Goal: Task Accomplishment & Management: Complete application form

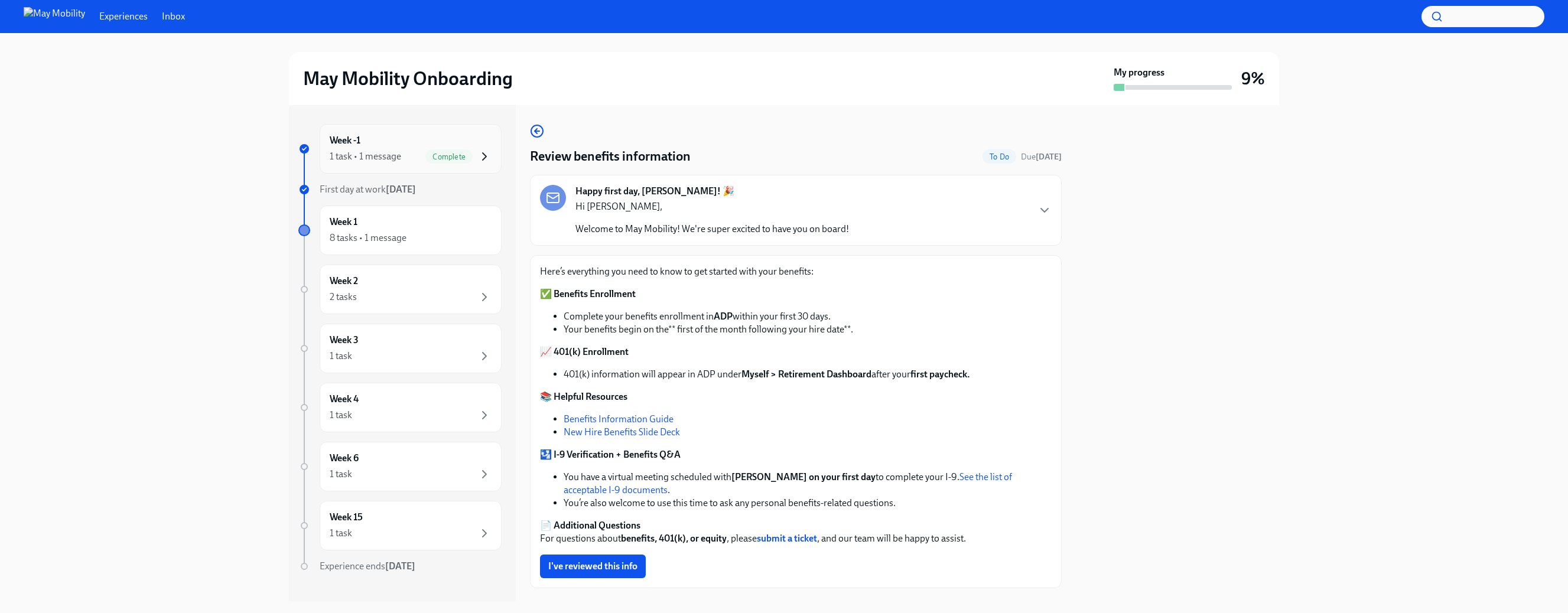
click at [480, 159] on icon "button" at bounding box center [484, 157] width 14 height 14
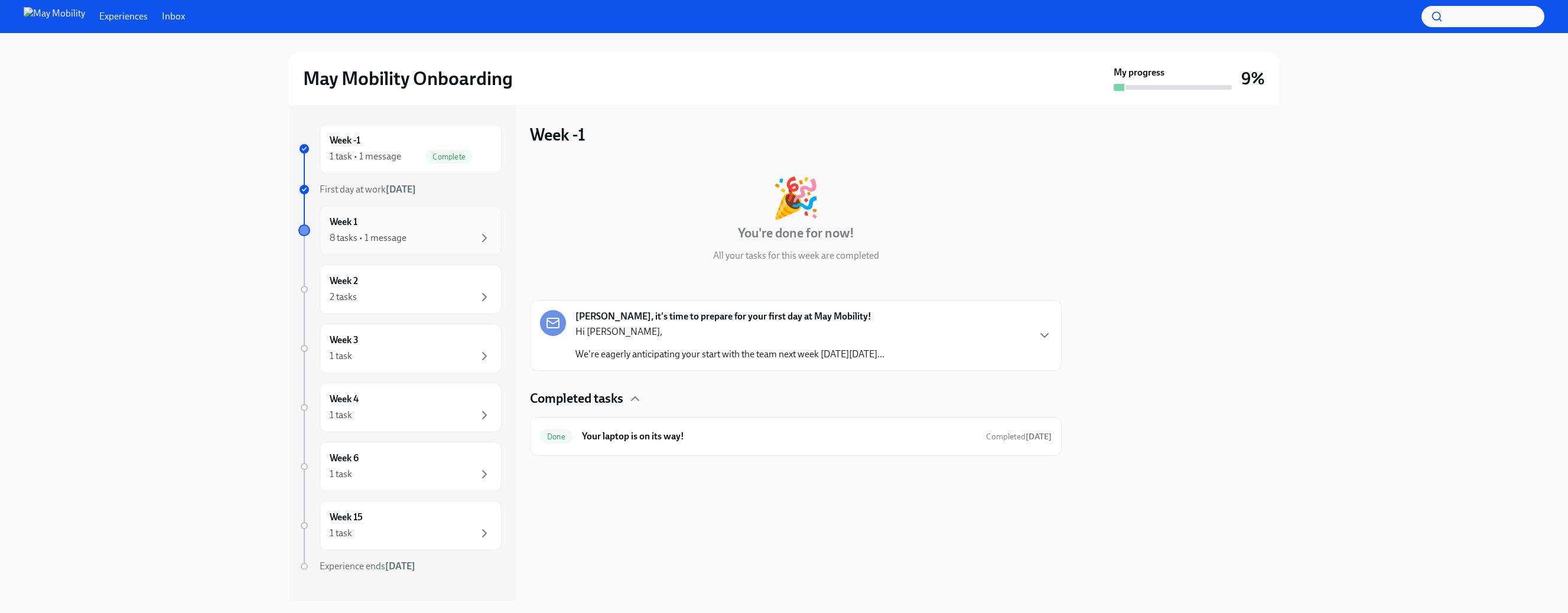
click at [369, 236] on div "8 tasks • 1 message" at bounding box center [367, 238] width 77 height 13
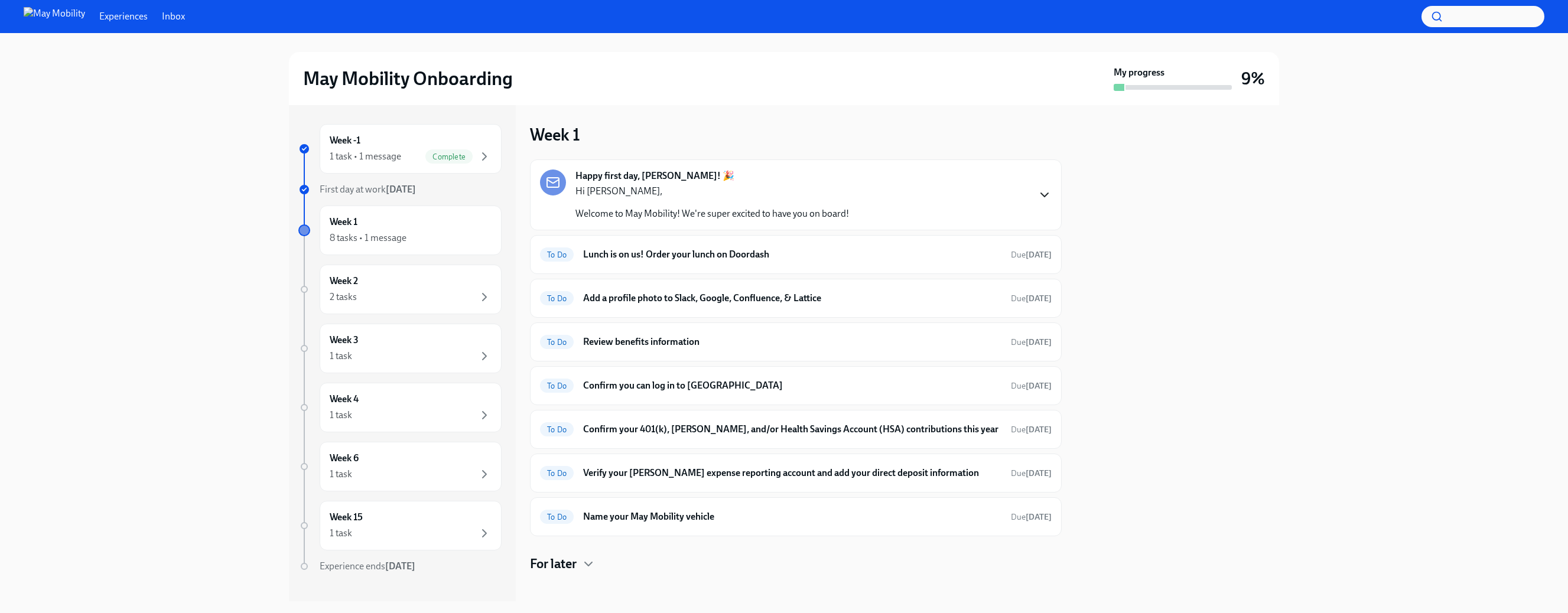
click at [1043, 189] on icon "button" at bounding box center [1044, 195] width 14 height 14
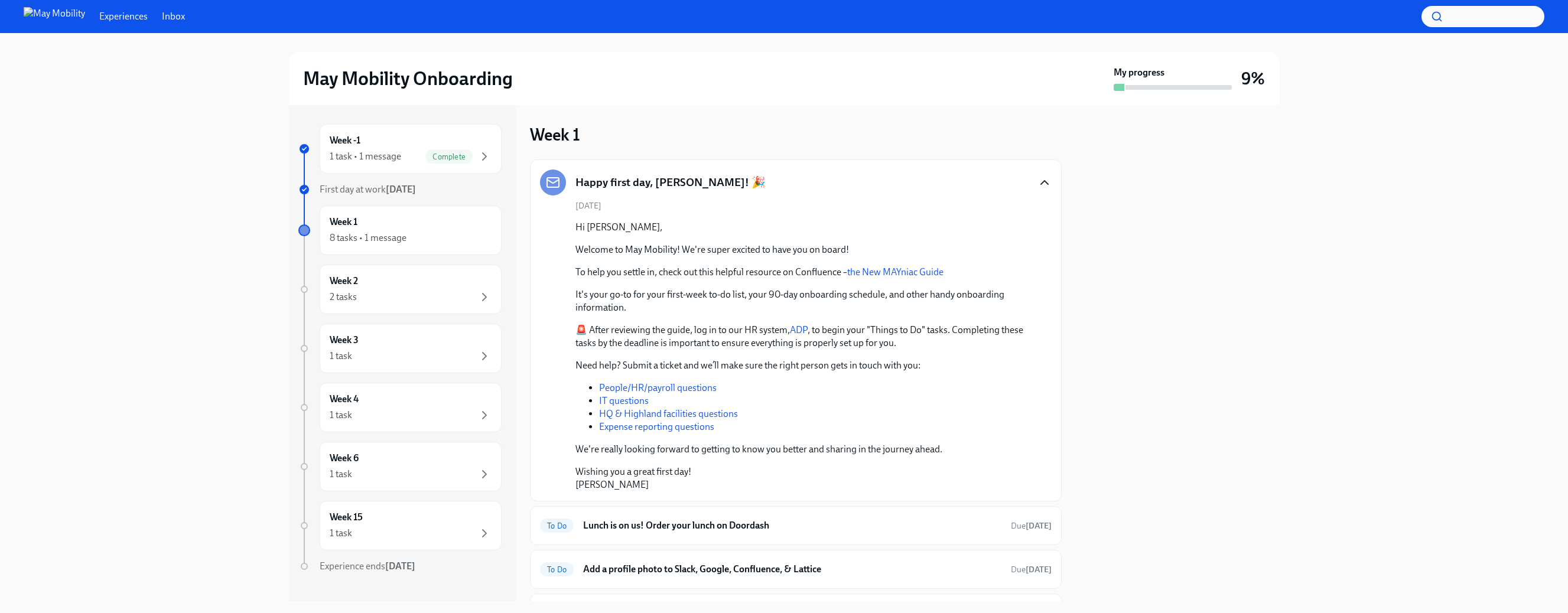
click at [1045, 179] on icon "button" at bounding box center [1044, 183] width 14 height 14
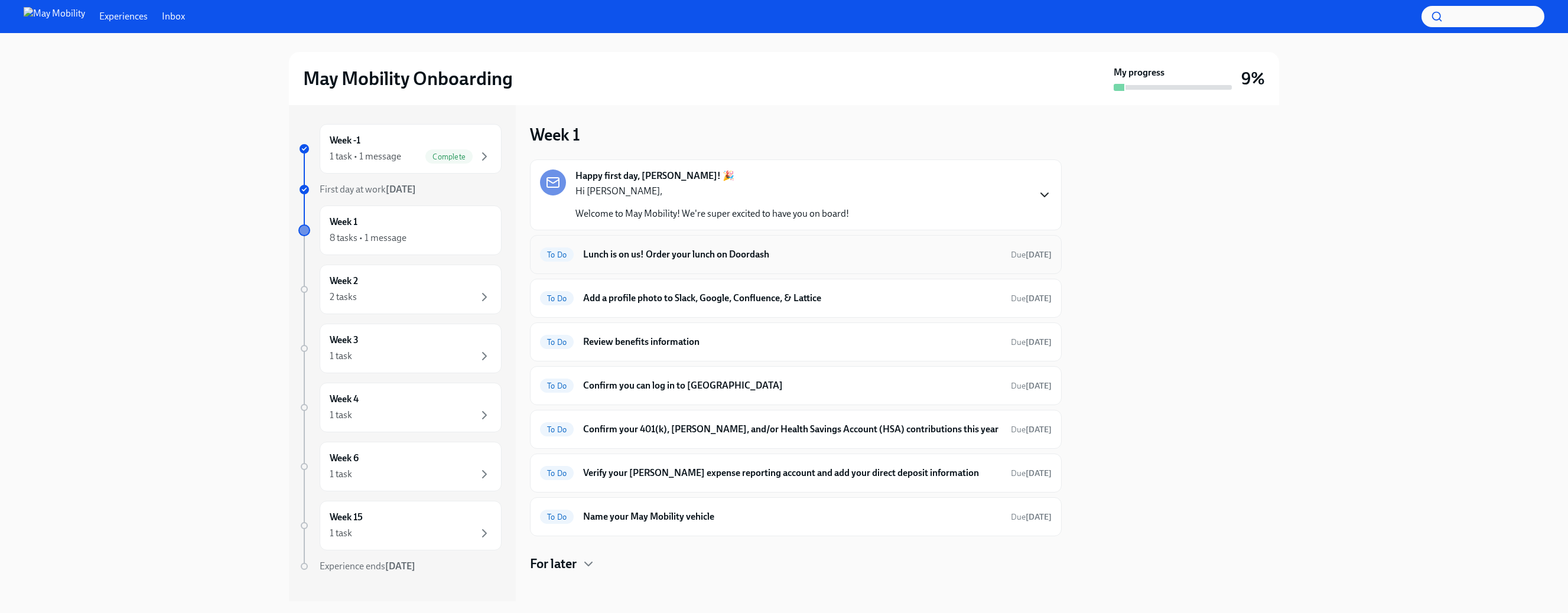
click at [615, 254] on h6 "Lunch is on us! Order your lunch on Doordash" at bounding box center [792, 254] width 418 height 13
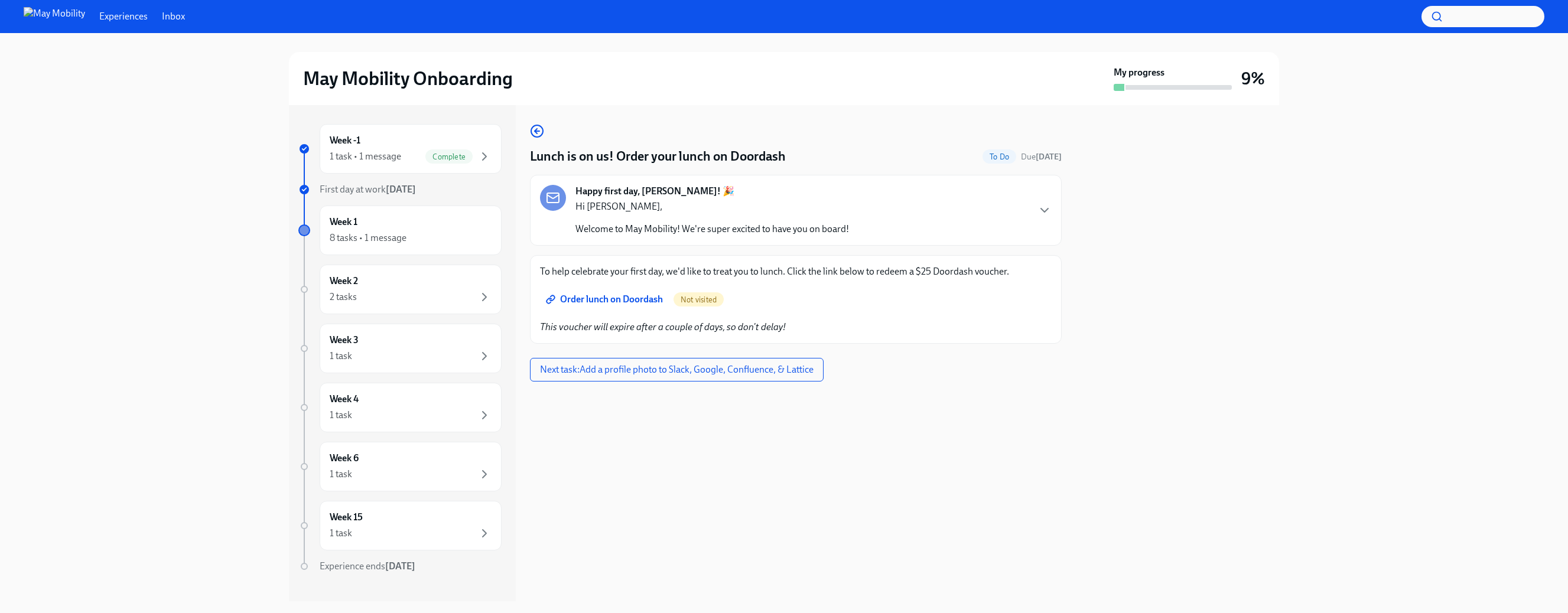
click at [600, 303] on span "Order lunch on Doordash" at bounding box center [605, 299] width 115 height 11
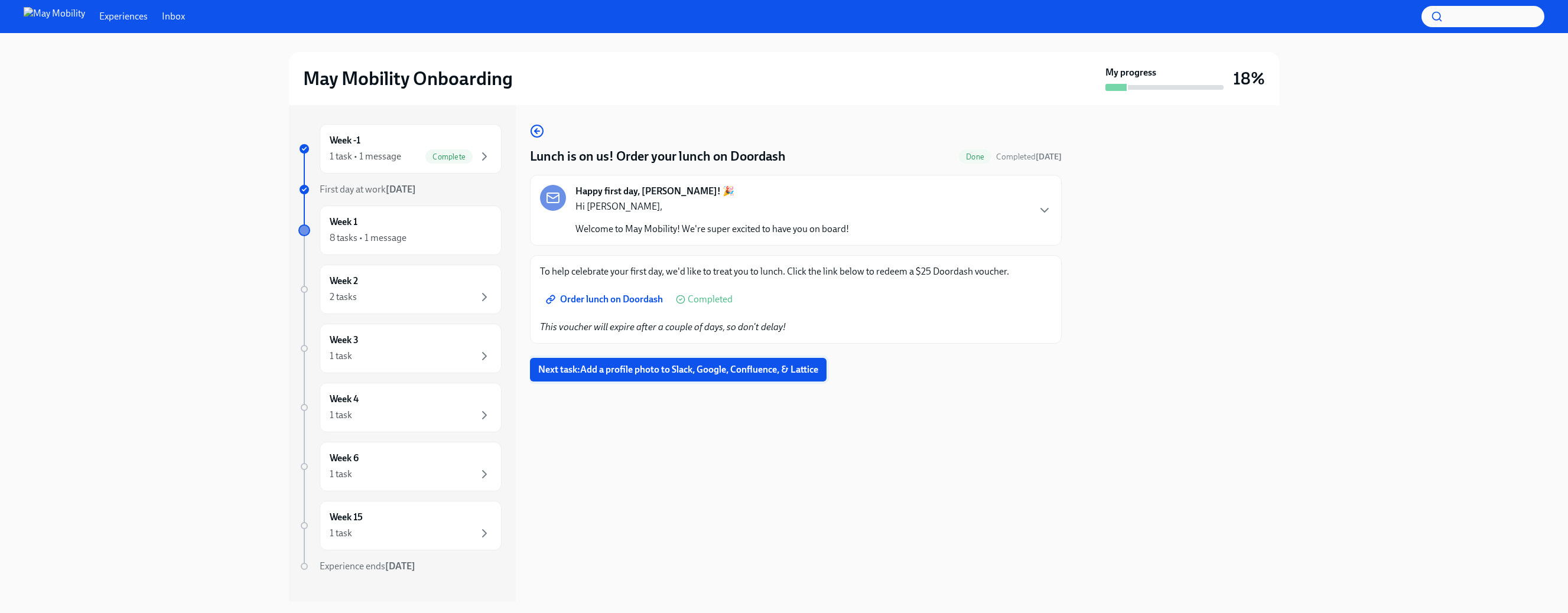
click at [716, 373] on span "Next task : Add a profile photo to Slack, Google, Confluence, & Lattice" at bounding box center [678, 370] width 280 height 11
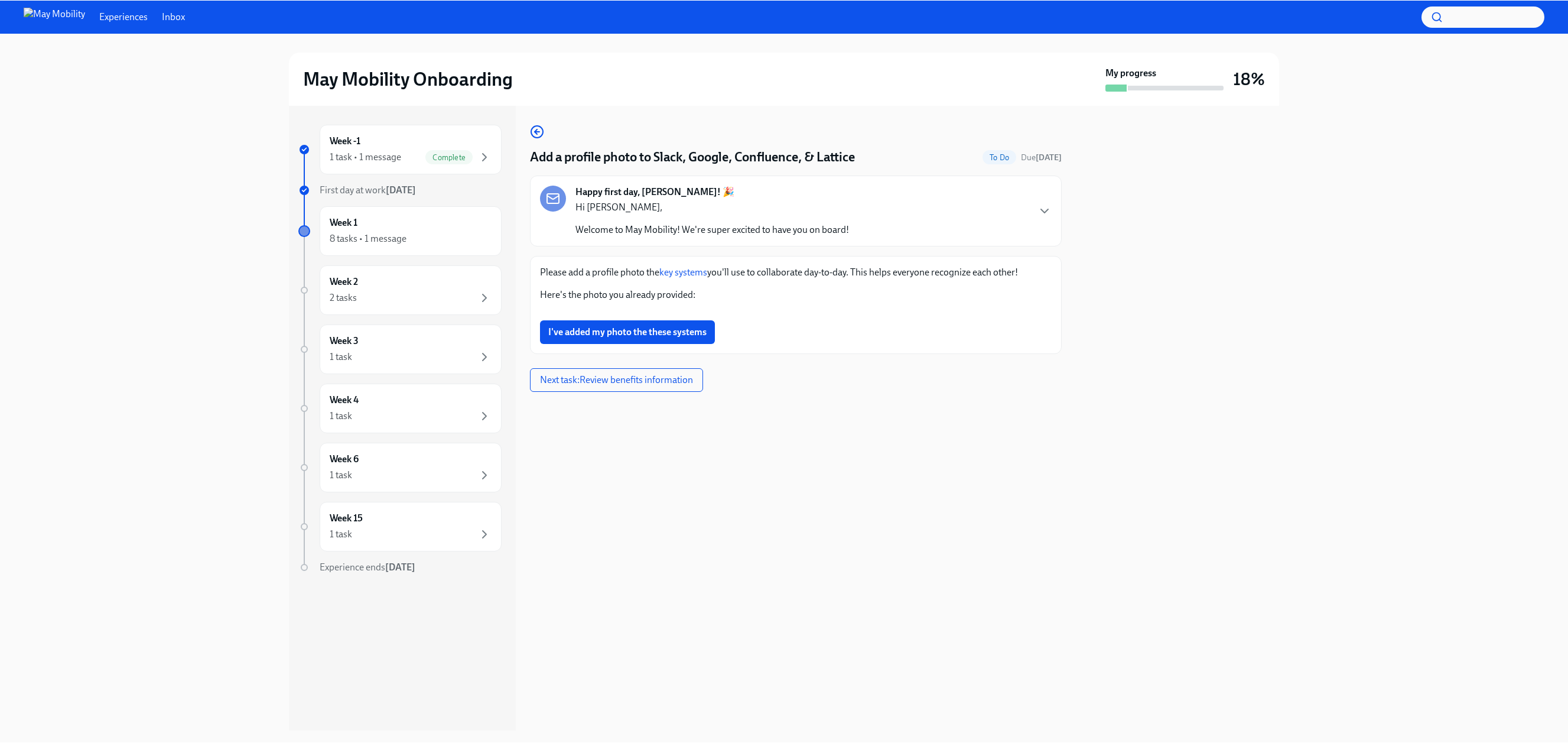
scroll to position [187, 0]
click at [401, 231] on div "8 tasks • 1 message" at bounding box center [410, 238] width 162 height 14
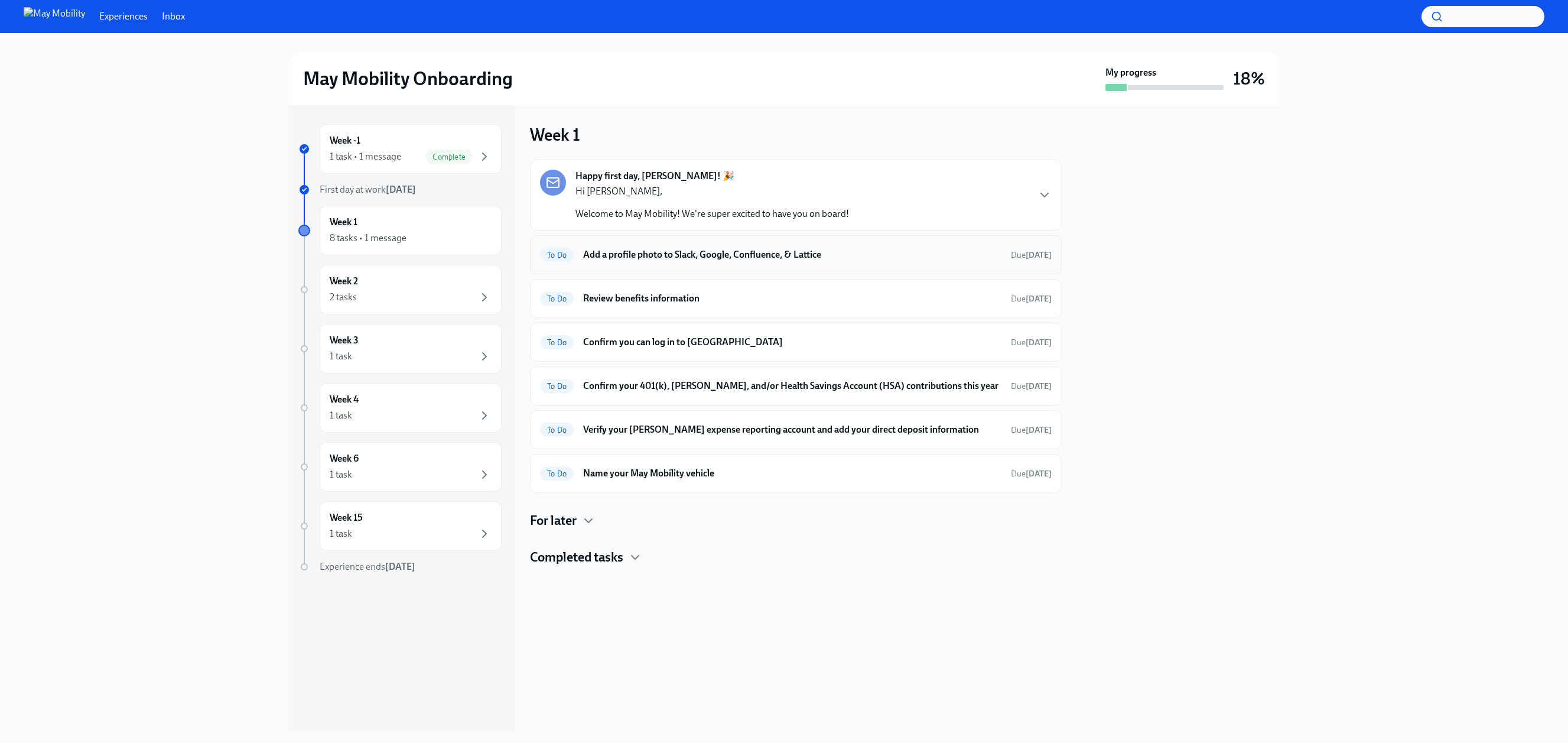
click at [609, 259] on h6 "Add a profile photo to Slack, Google, Confluence, & Lattice" at bounding box center [792, 254] width 418 height 13
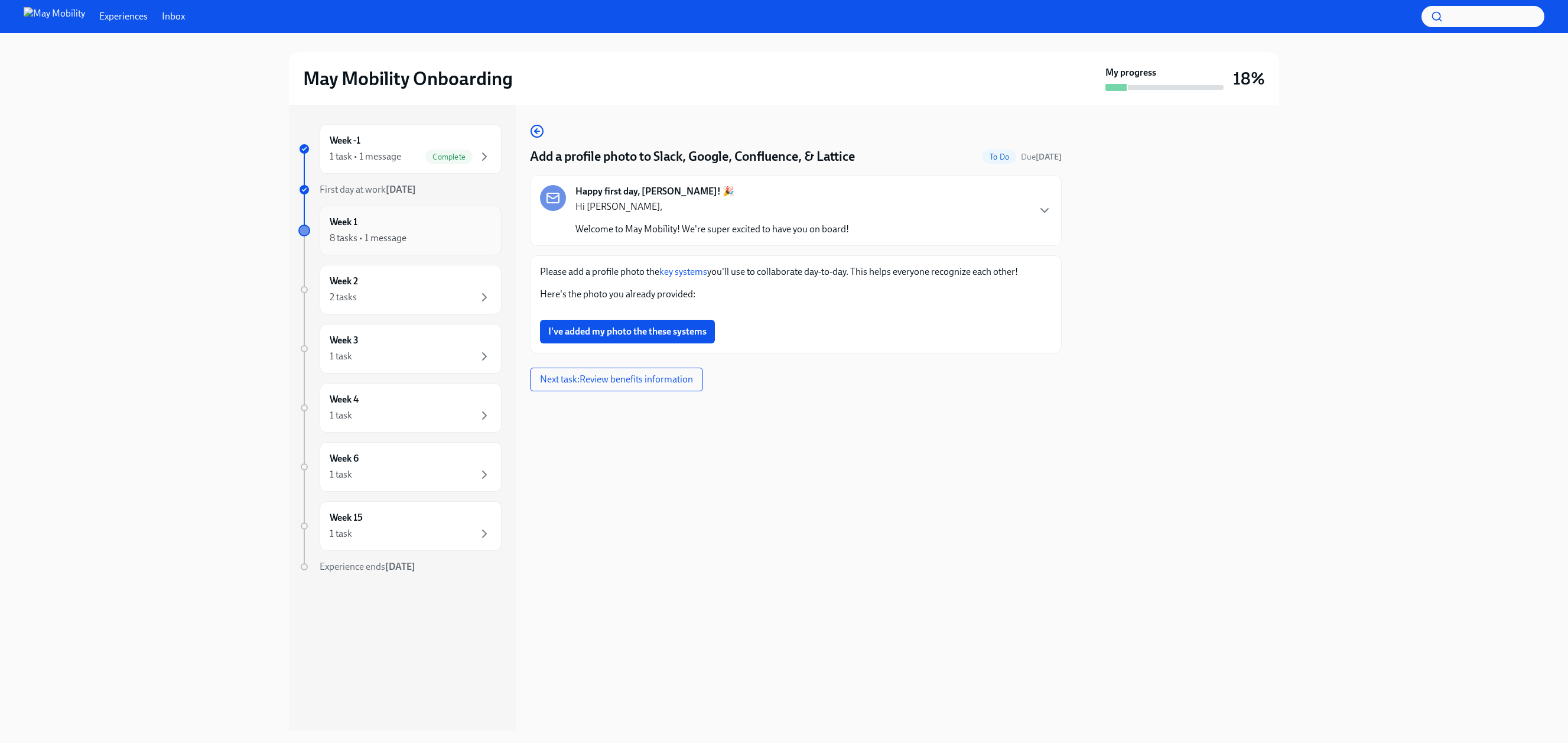
click at [372, 233] on div "8 tasks • 1 message" at bounding box center [367, 238] width 77 height 13
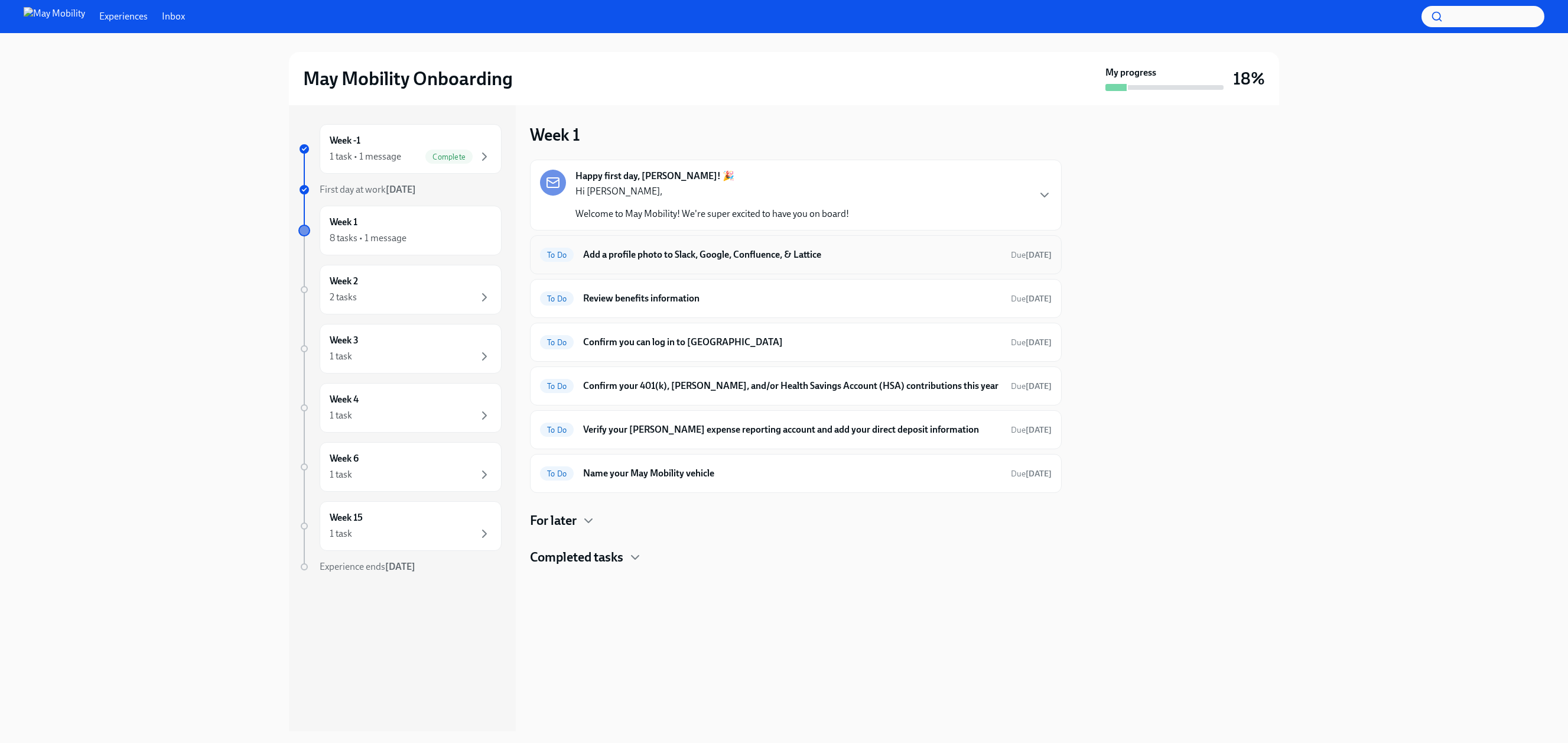
click at [645, 255] on h6 "Add a profile photo to Slack, Google, Confluence, & Lattice" at bounding box center [792, 254] width 418 height 13
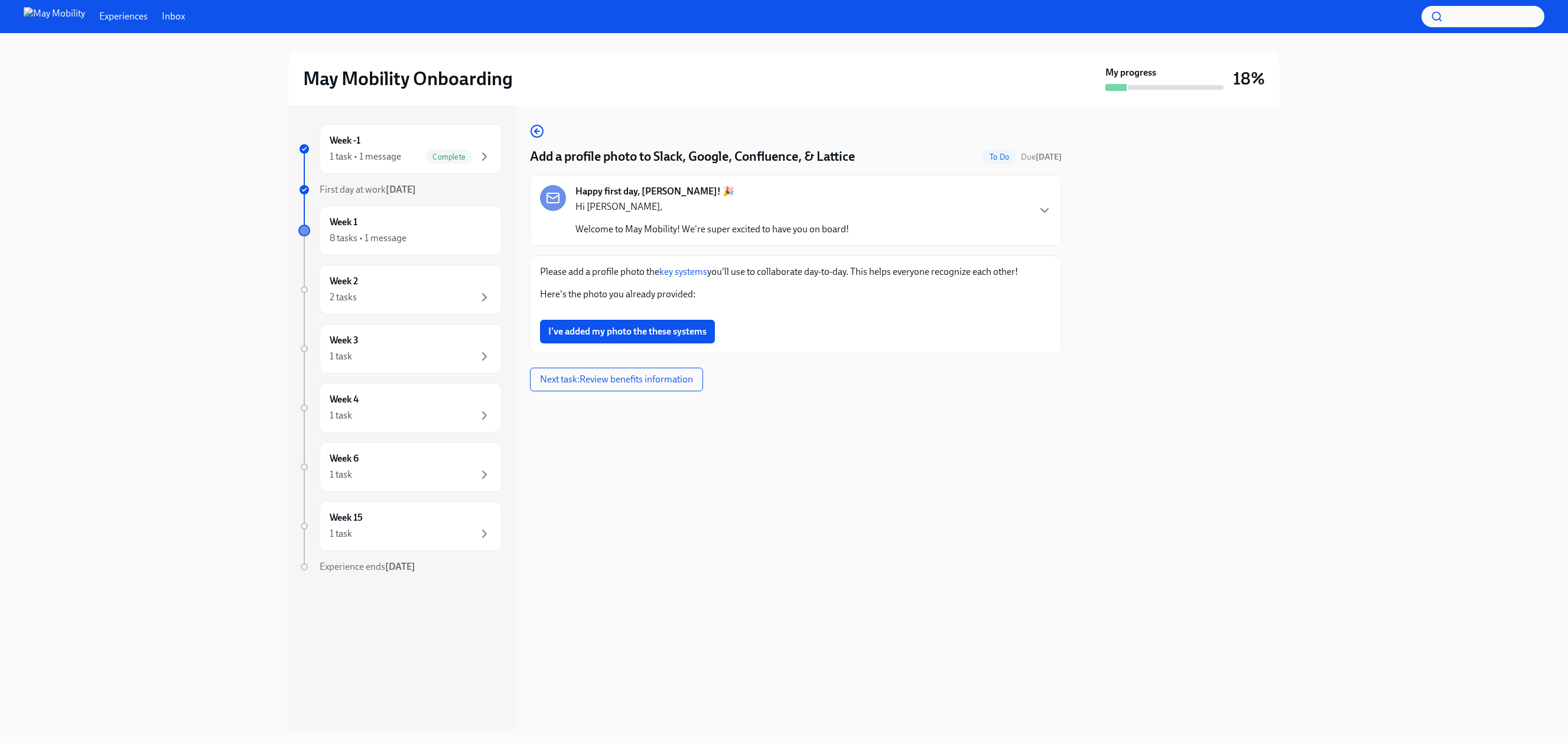
click at [683, 272] on link "key systems" at bounding box center [683, 272] width 48 height 11
click at [388, 238] on div "8 tasks • 1 message" at bounding box center [367, 238] width 77 height 13
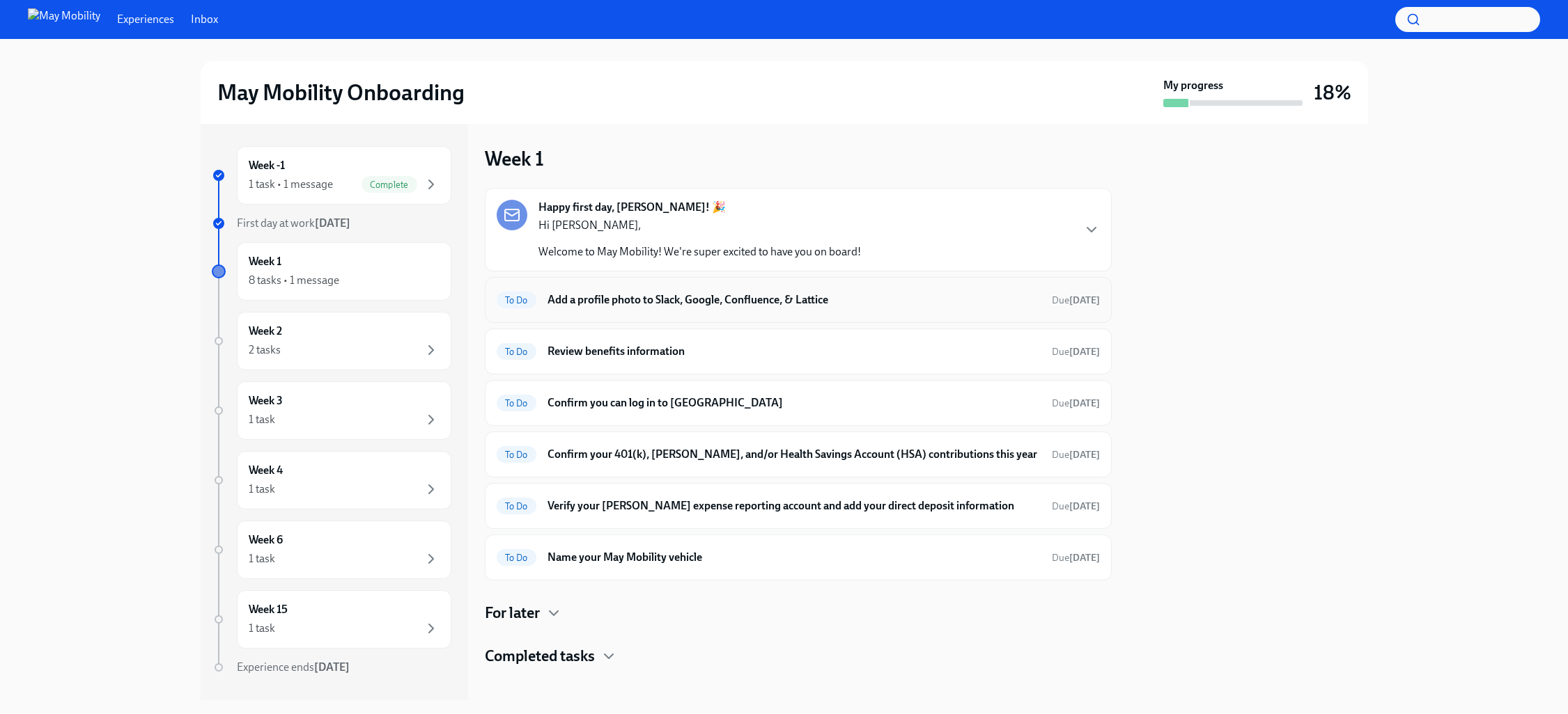
click at [644, 296] on h6 "Add a profile photo to Slack, Google, Confluence, & Lattice" at bounding box center [794, 300] width 493 height 15
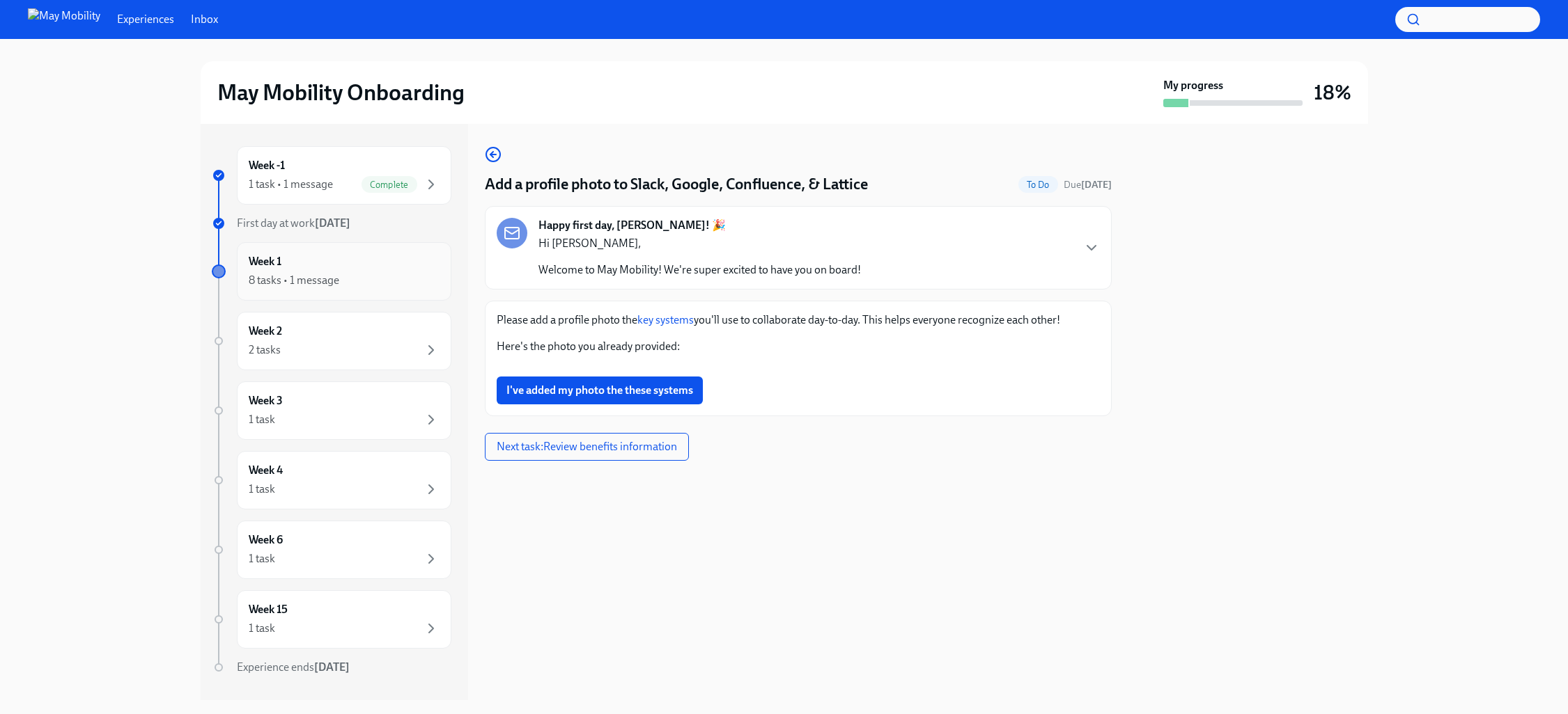
click at [344, 254] on div "Week 1 8 tasks • 1 message" at bounding box center [344, 271] width 191 height 35
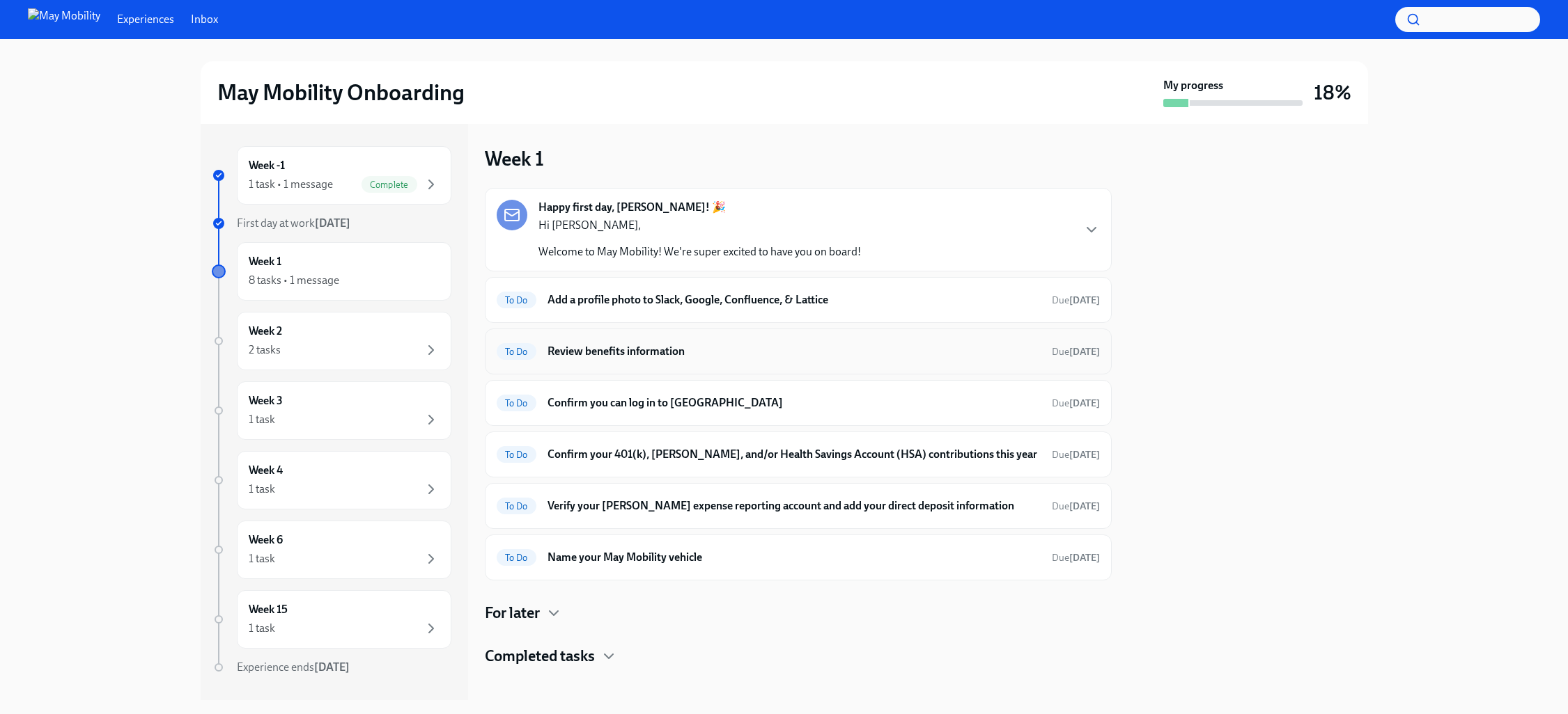
click at [638, 352] on h6 "Review benefits information" at bounding box center [794, 351] width 493 height 15
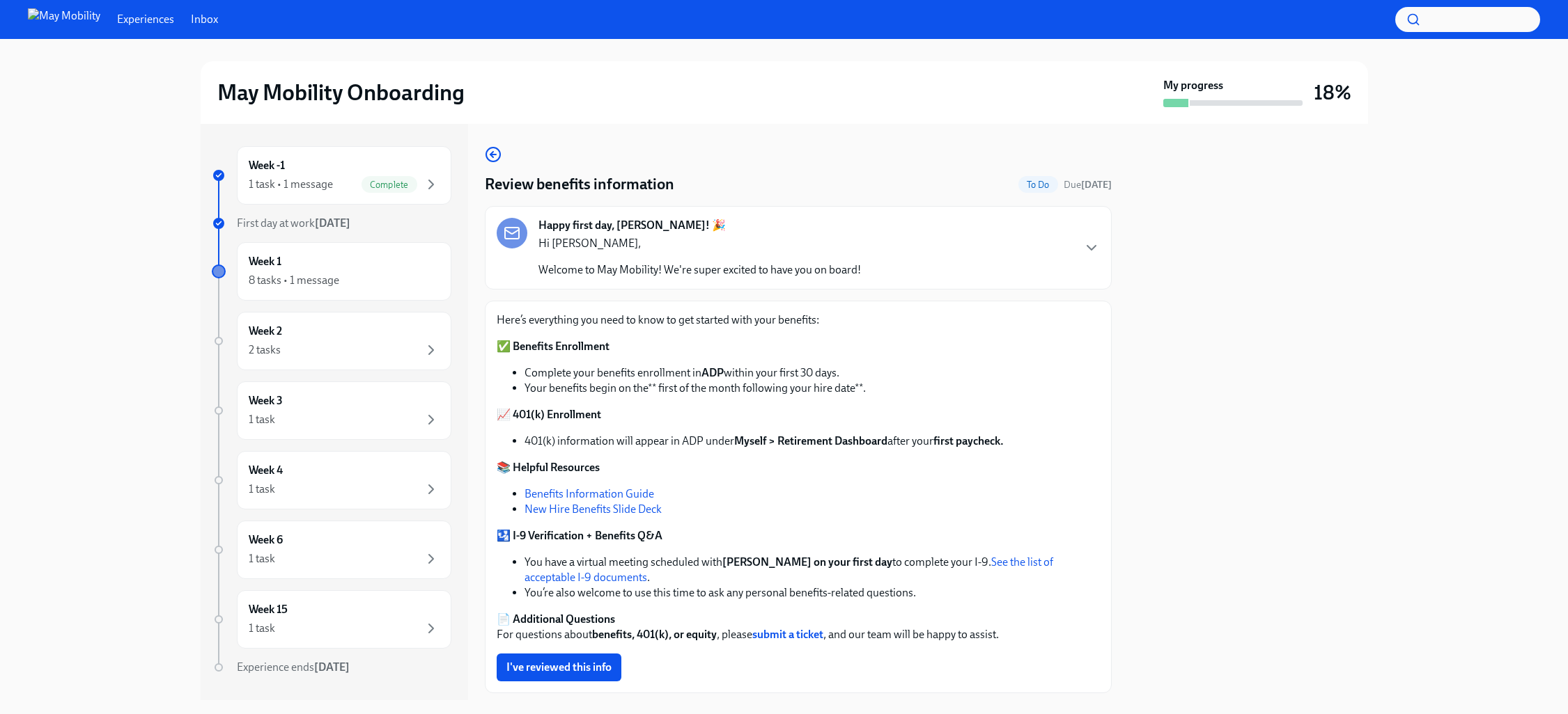
scroll to position [82, 0]
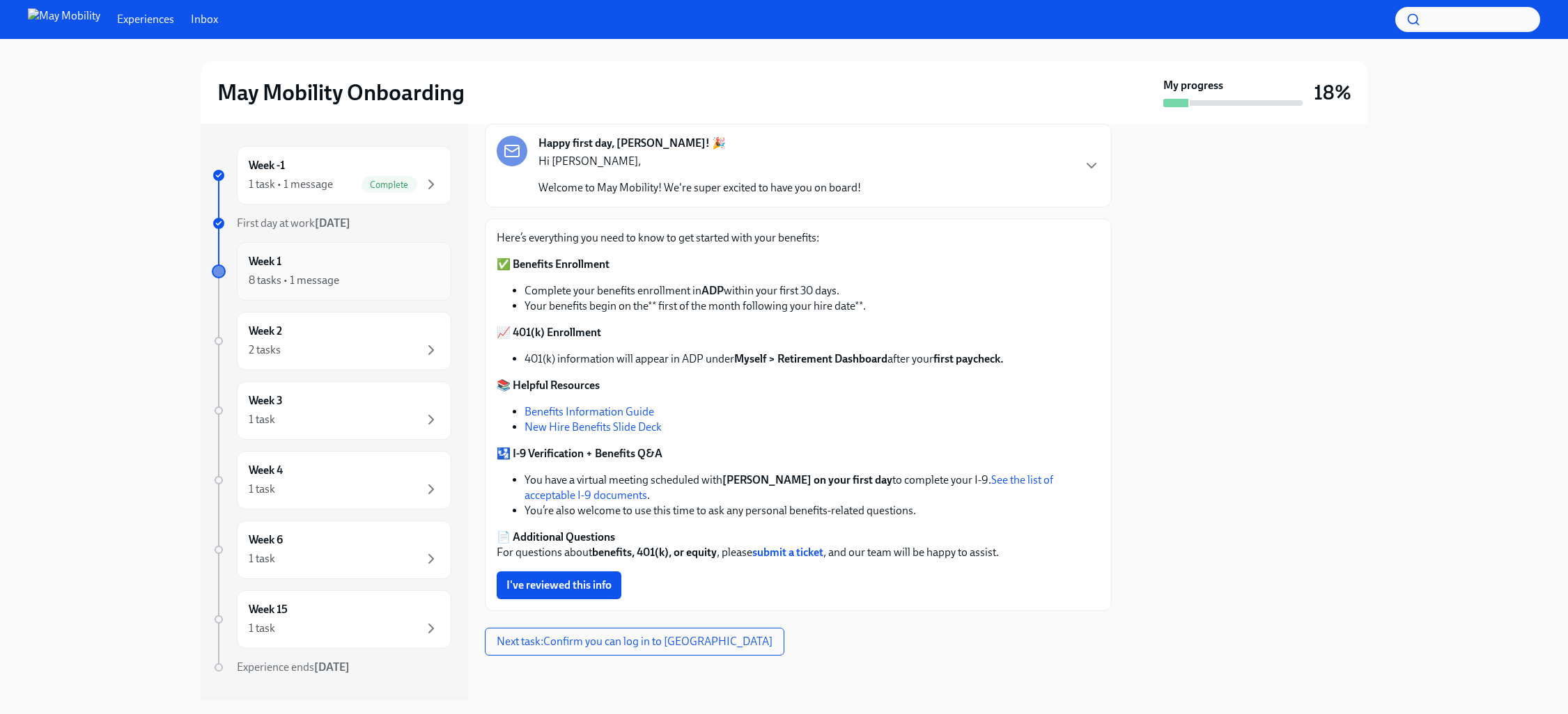
click at [356, 261] on div "Week 1 8 tasks • 1 message" at bounding box center [344, 271] width 191 height 35
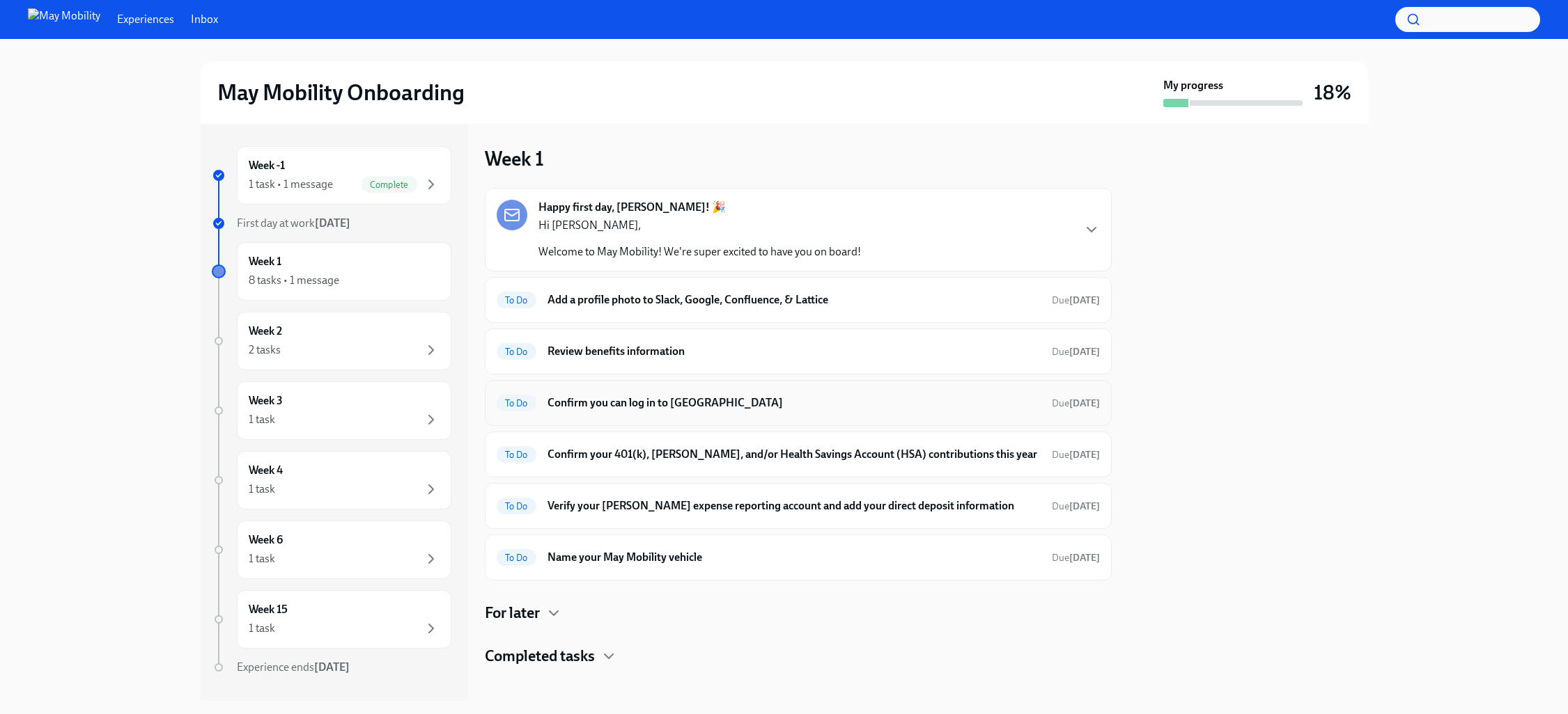
click at [610, 408] on h6 "Confirm you can log in to [GEOGRAPHIC_DATA]" at bounding box center [794, 403] width 493 height 15
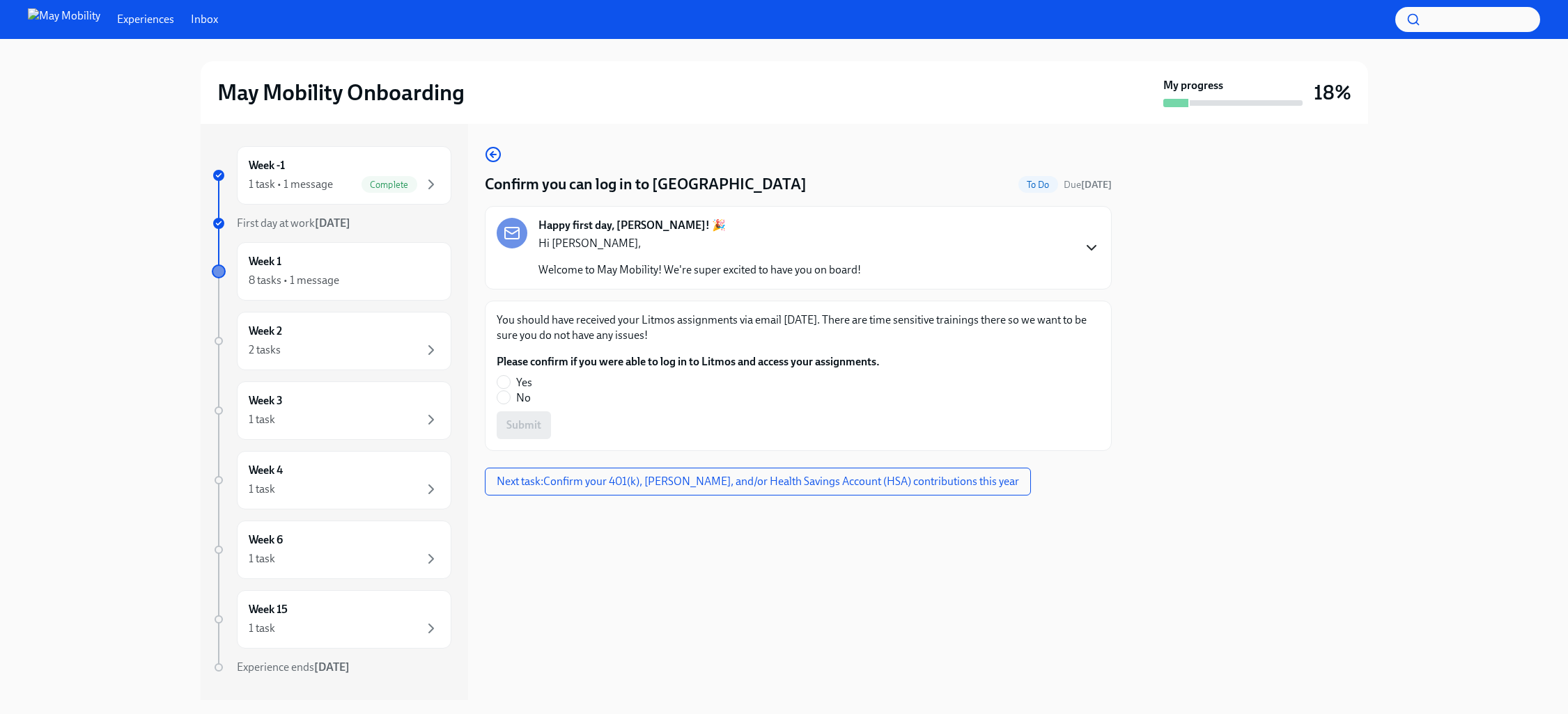
click at [1093, 243] on icon "button" at bounding box center [1092, 248] width 17 height 17
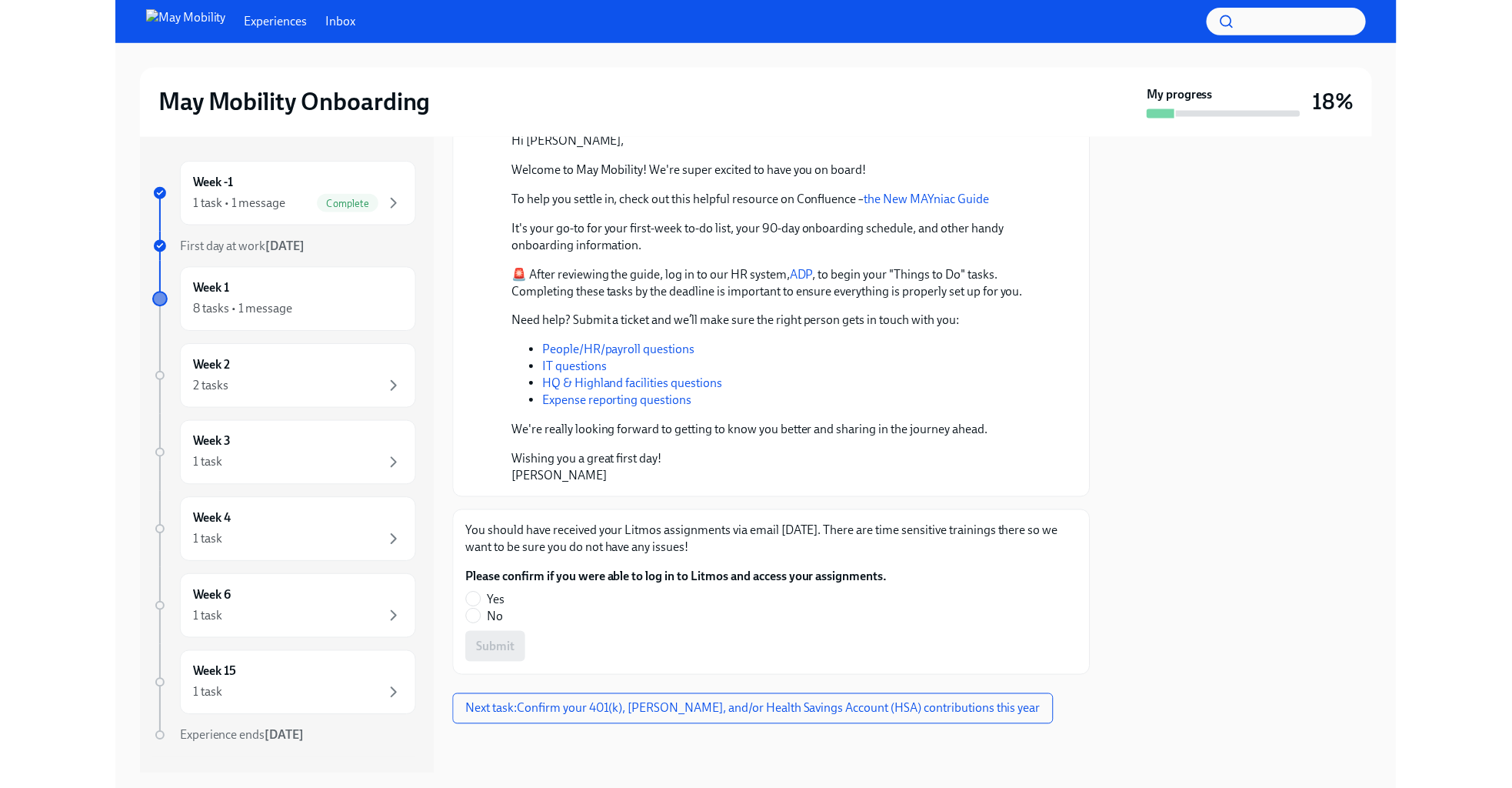
scroll to position [174, 0]
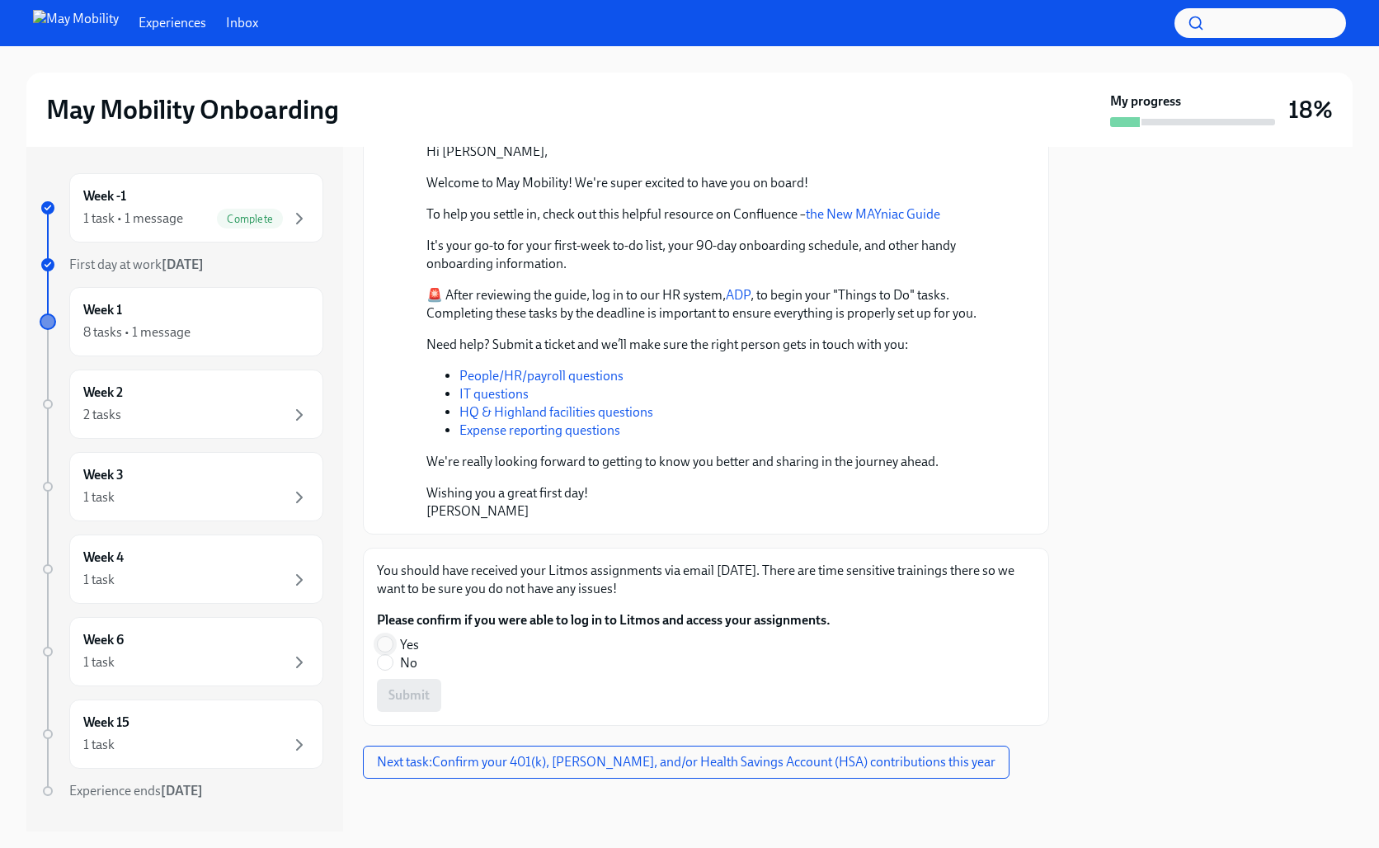
click at [388, 643] on input "Yes" at bounding box center [385, 644] width 15 height 15
radio input "true"
click at [424, 692] on span "Submit" at bounding box center [408, 695] width 41 height 16
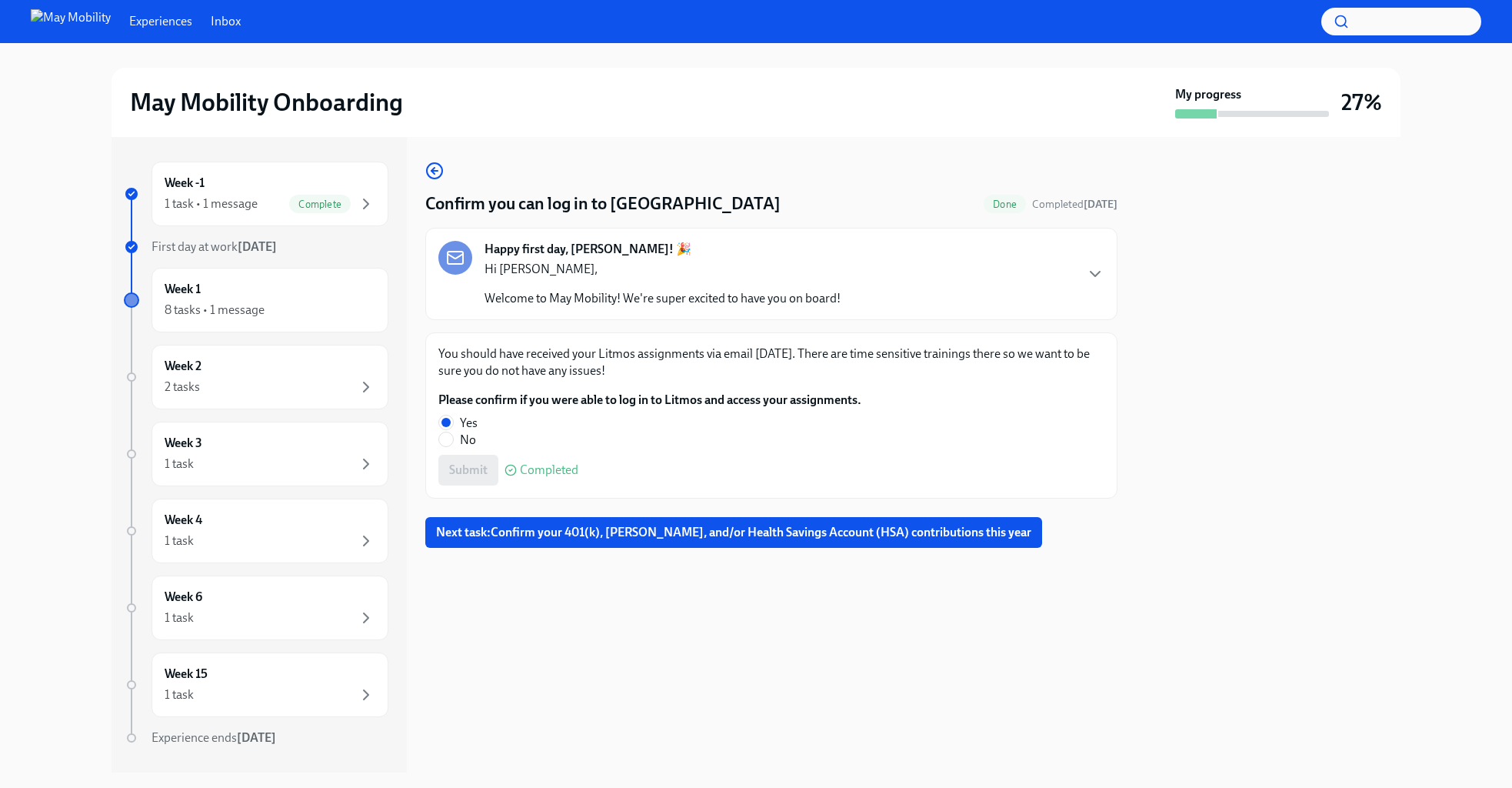
click at [666, 271] on p "Hi [PERSON_NAME]," at bounding box center [663, 270] width 356 height 17
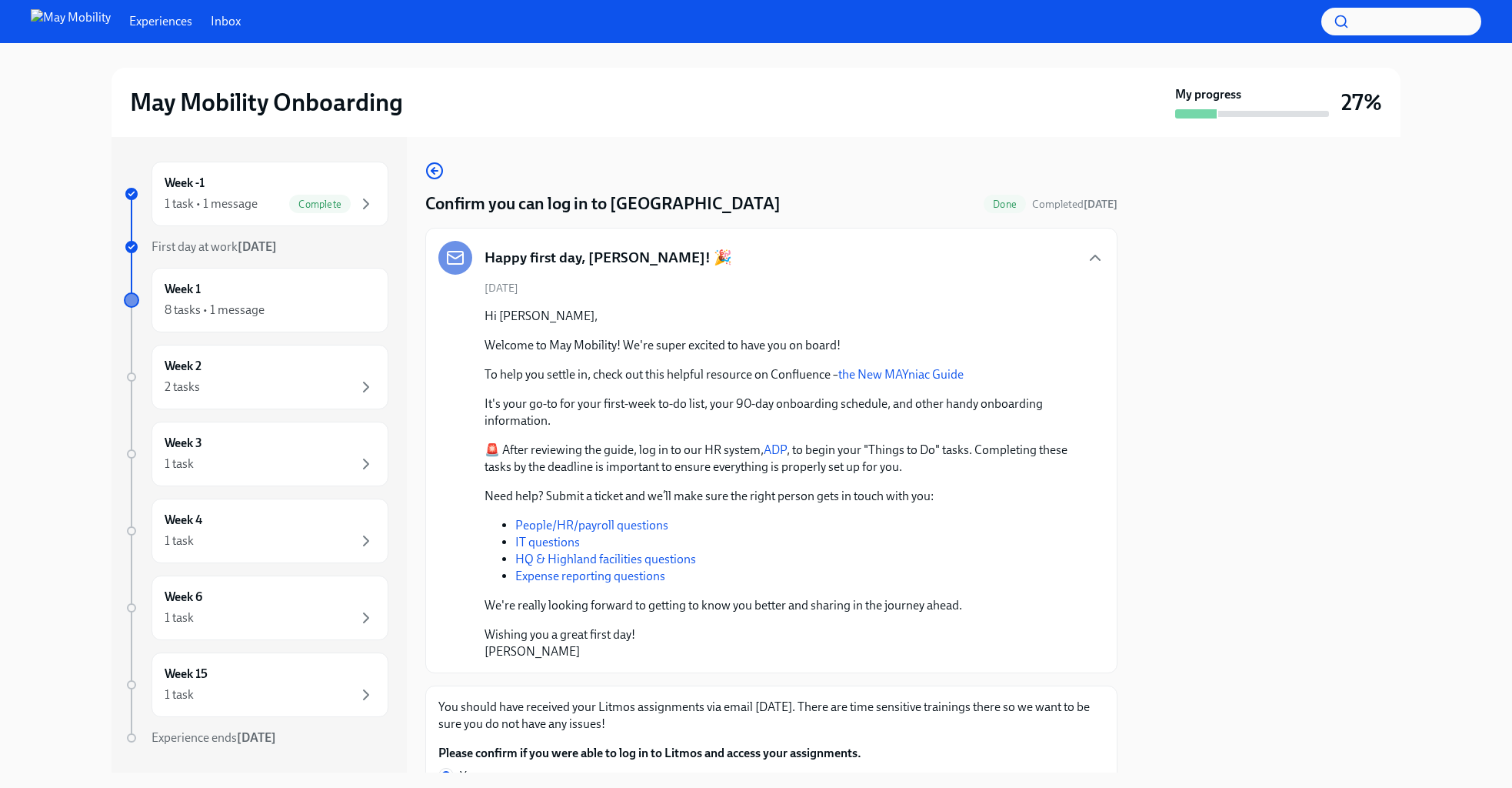
click at [599, 525] on link "People/HR/payroll questions" at bounding box center [592, 525] width 153 height 15
click at [544, 540] on link "IT questions" at bounding box center [547, 542] width 64 height 15
click at [603, 559] on link "HQ & Highland facilities questions" at bounding box center [606, 559] width 181 height 15
click at [261, 287] on div "Week 1 8 tasks • 1 message" at bounding box center [270, 299] width 211 height 38
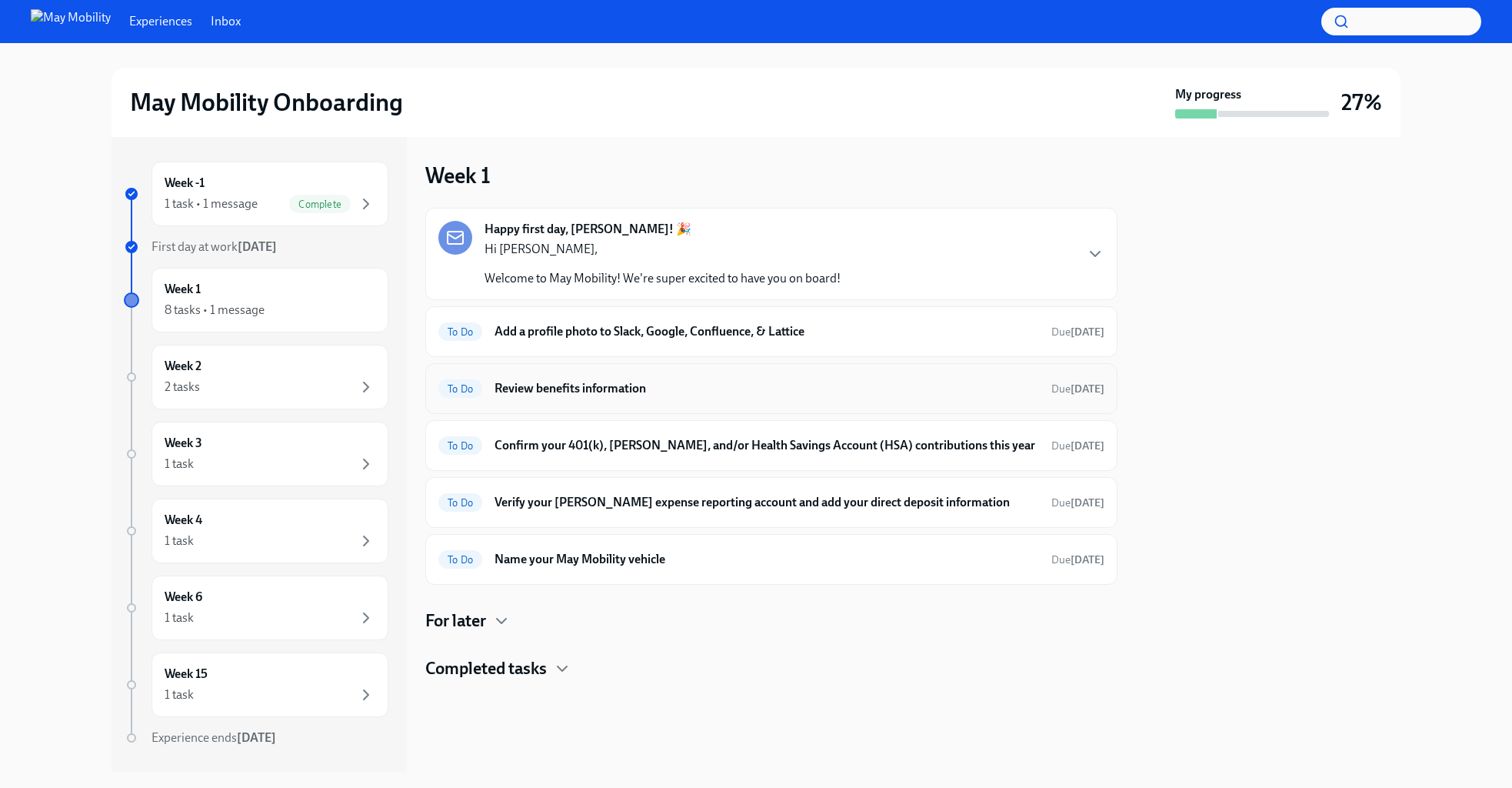
click at [542, 389] on h6 "Review benefits information" at bounding box center [766, 388] width 544 height 17
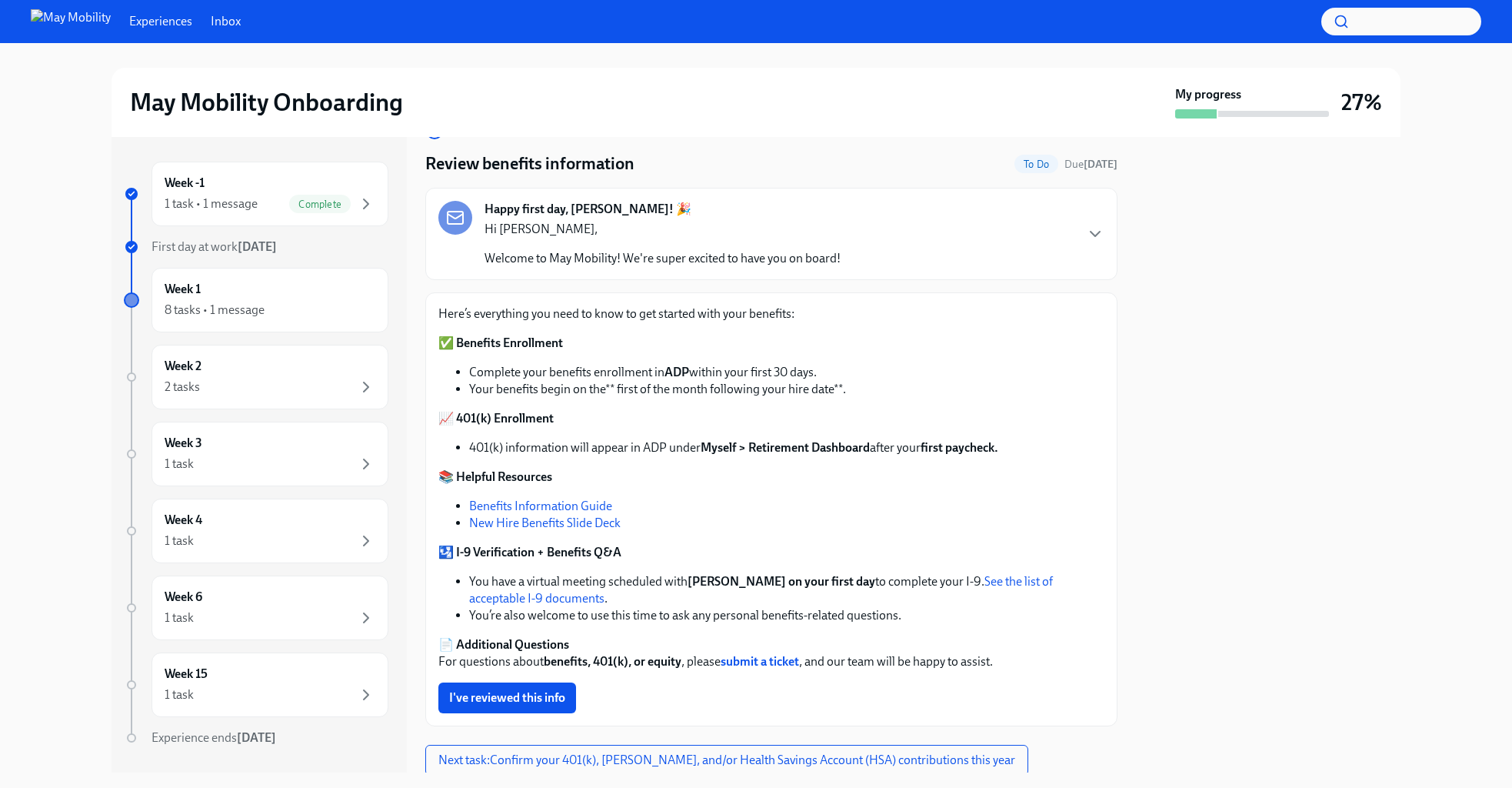
scroll to position [92, 0]
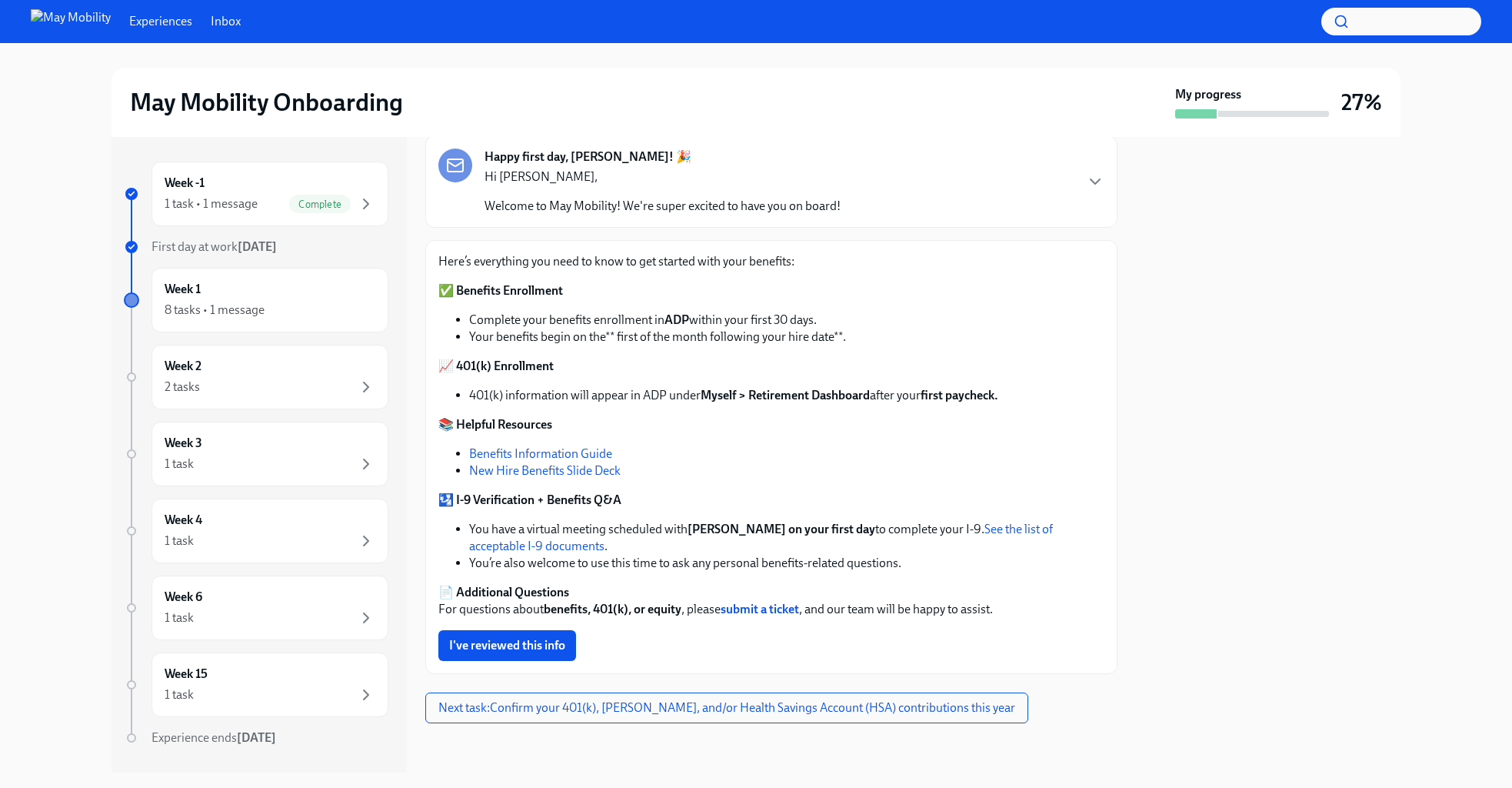
click at [589, 451] on link "Benefits Information Guide" at bounding box center [540, 453] width 143 height 15
click at [559, 475] on link "New Hire Benefits Slide Deck" at bounding box center [544, 471] width 151 height 15
drag, startPoint x: 640, startPoint y: 393, endPoint x: 825, endPoint y: 394, distance: 185.0
click at [825, 394] on li "401(k) information will appear in ADP under Myself > Retirement Dashboard after…" at bounding box center [786, 395] width 635 height 17
click at [546, 651] on span "I've reviewed this info" at bounding box center [507, 645] width 117 height 15
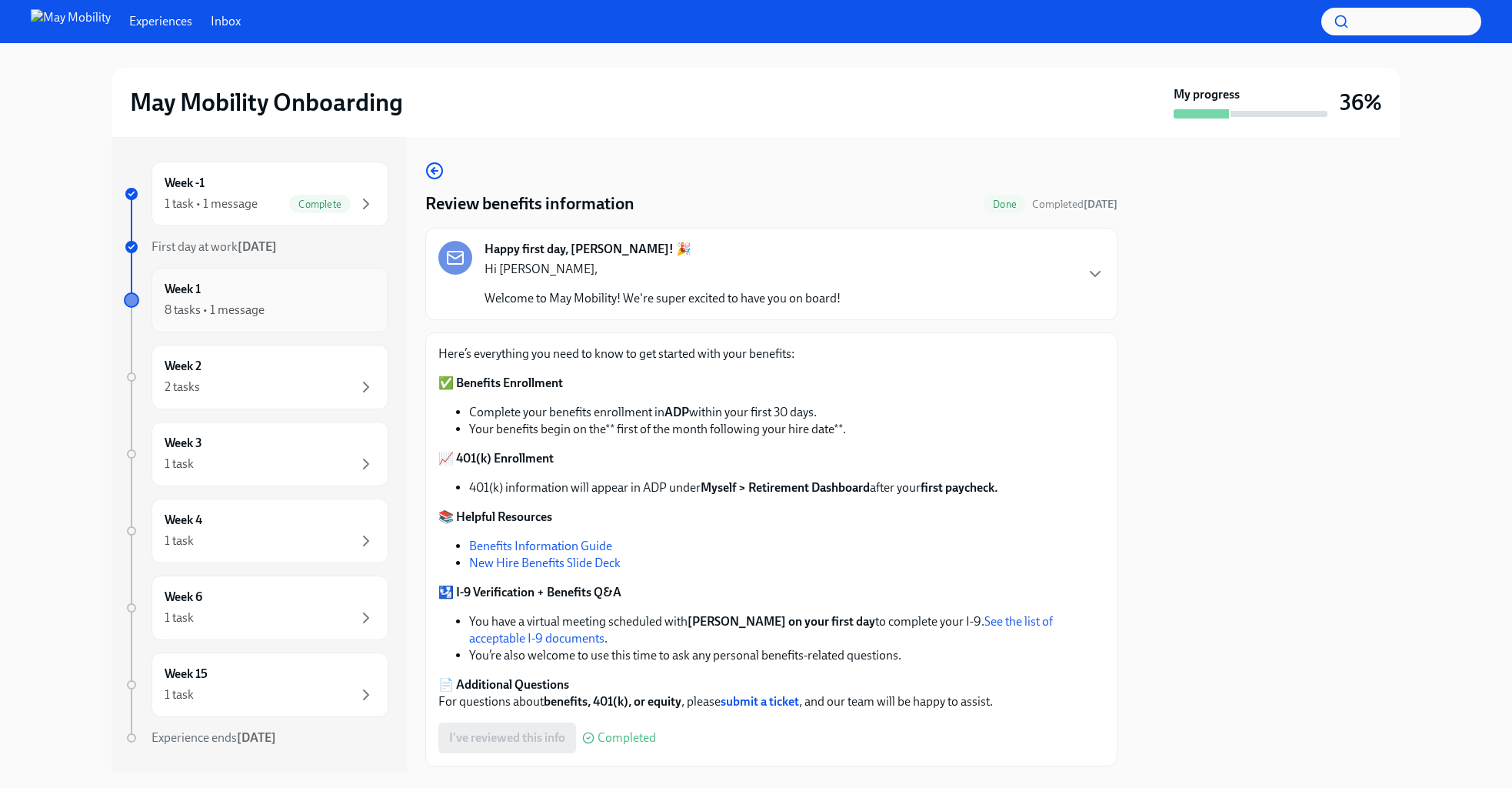
click at [222, 290] on div "Week 1 8 tasks • 1 message" at bounding box center [270, 299] width 211 height 38
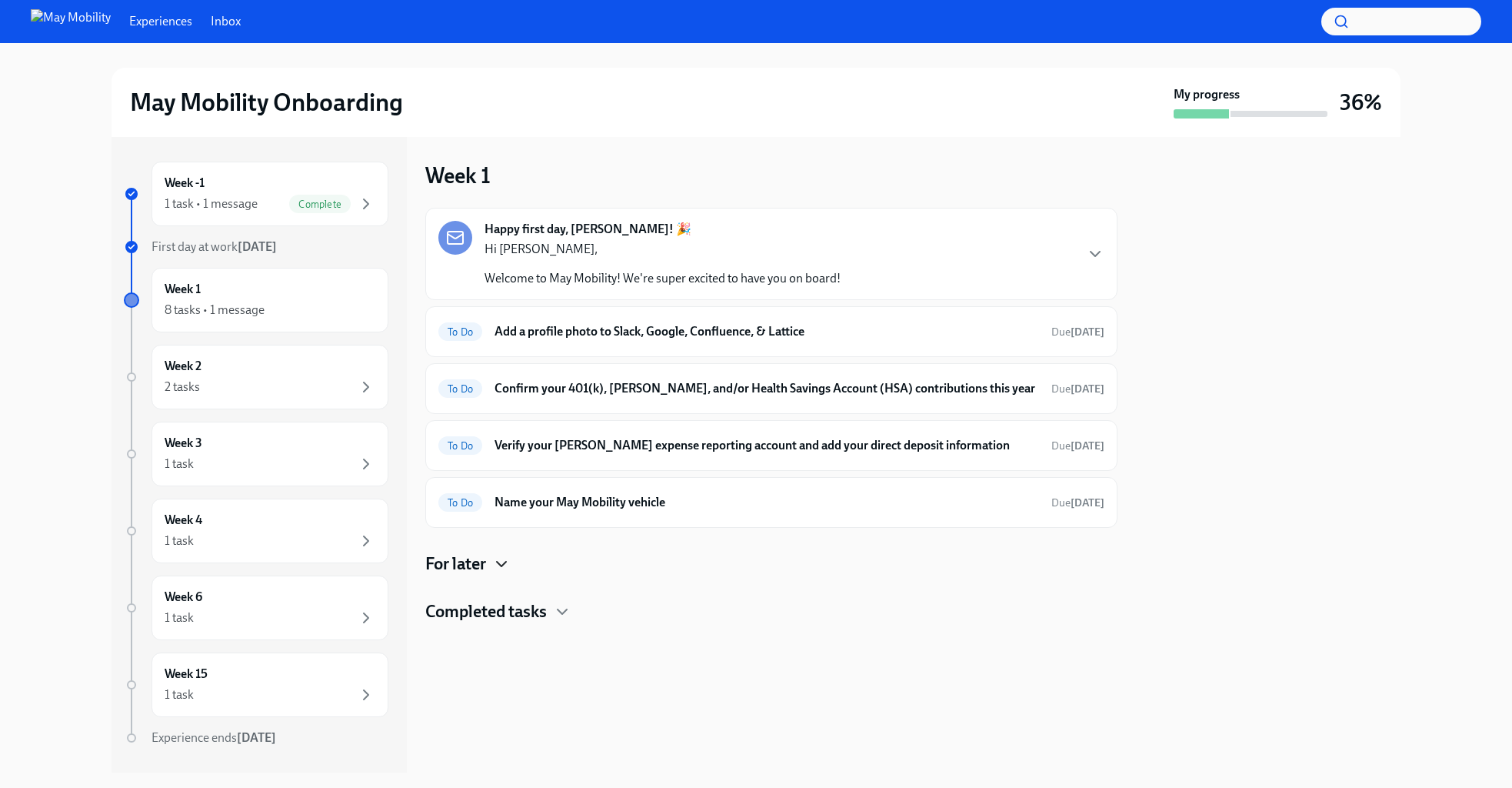
click at [504, 559] on icon "button" at bounding box center [502, 564] width 19 height 19
click at [564, 671] on icon "button" at bounding box center [562, 674] width 19 height 19
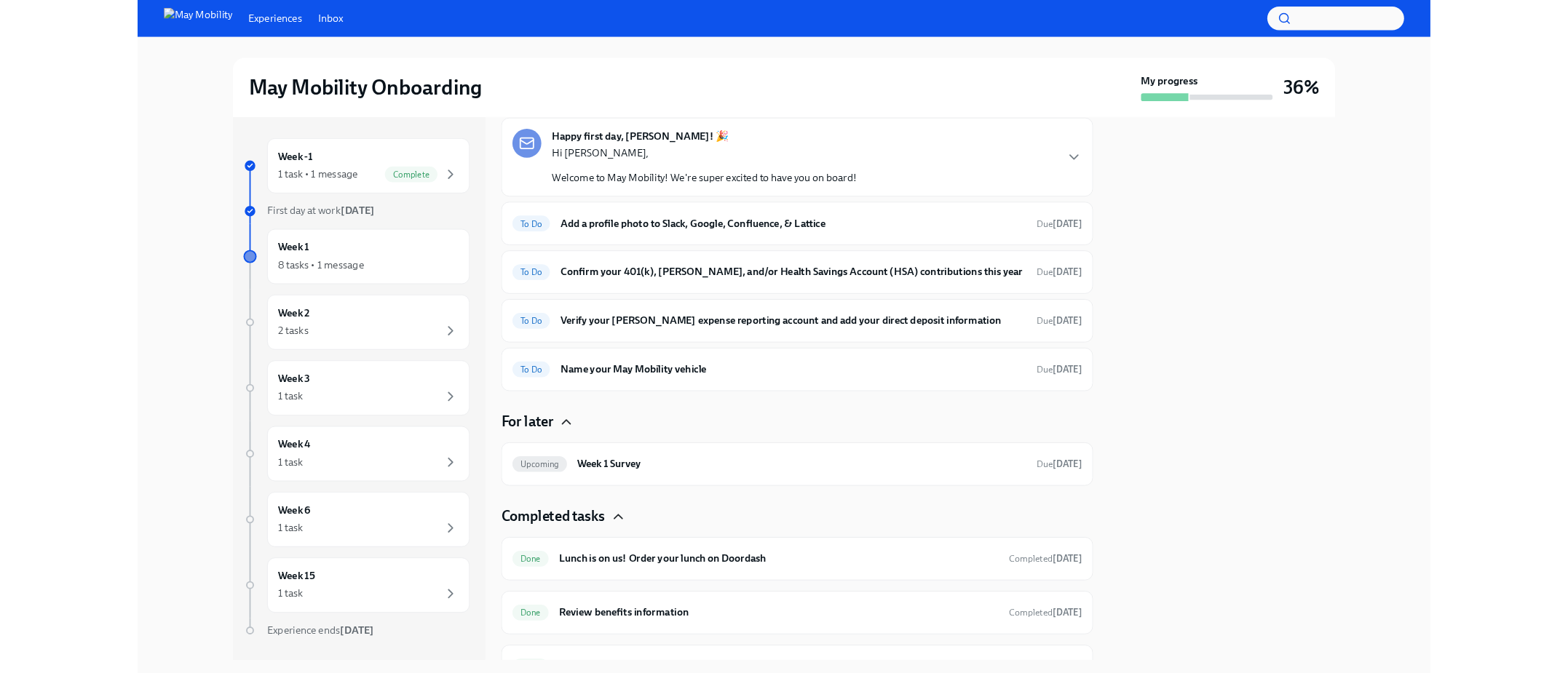
scroll to position [144, 0]
